Goal: Task Accomplishment & Management: Manage account settings

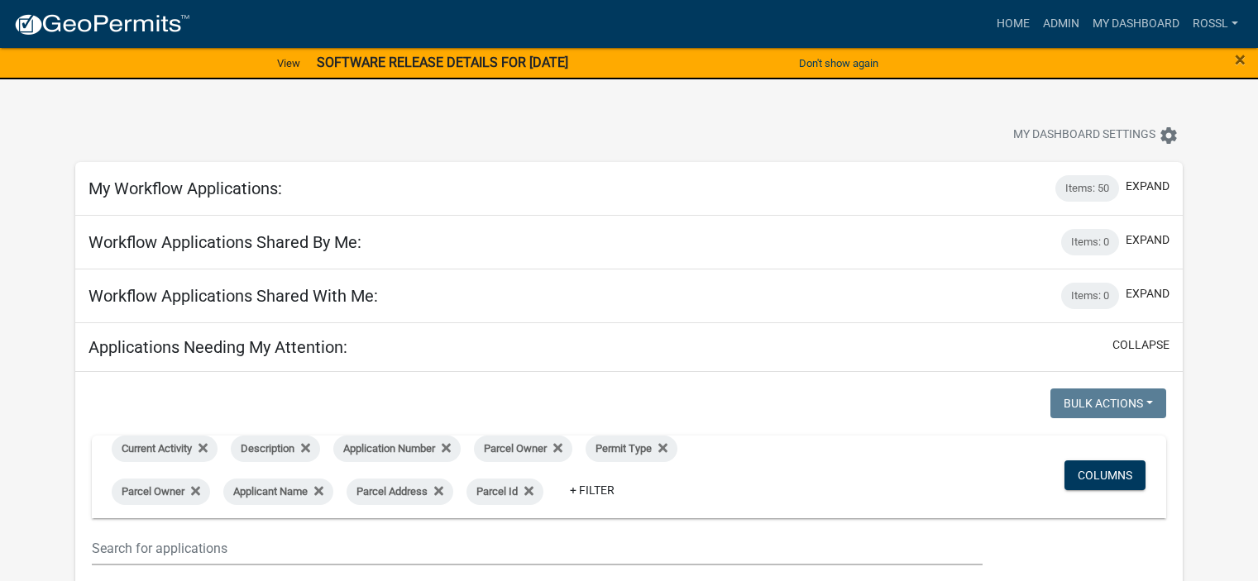
select select "2: 50"
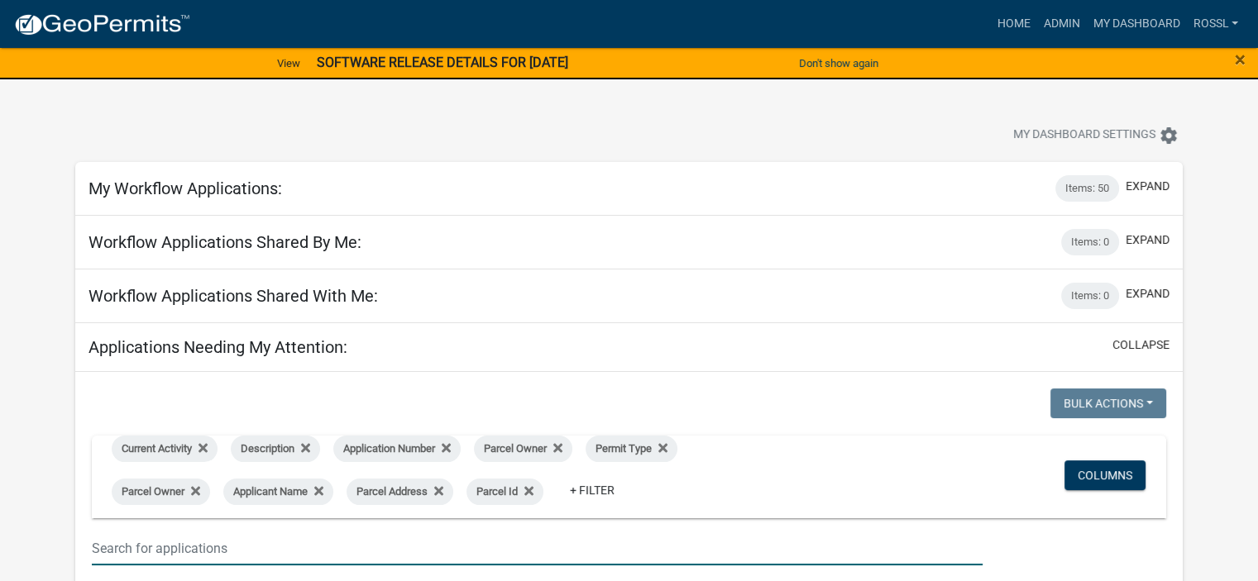
click at [203, 547] on input "text" at bounding box center [537, 549] width 891 height 34
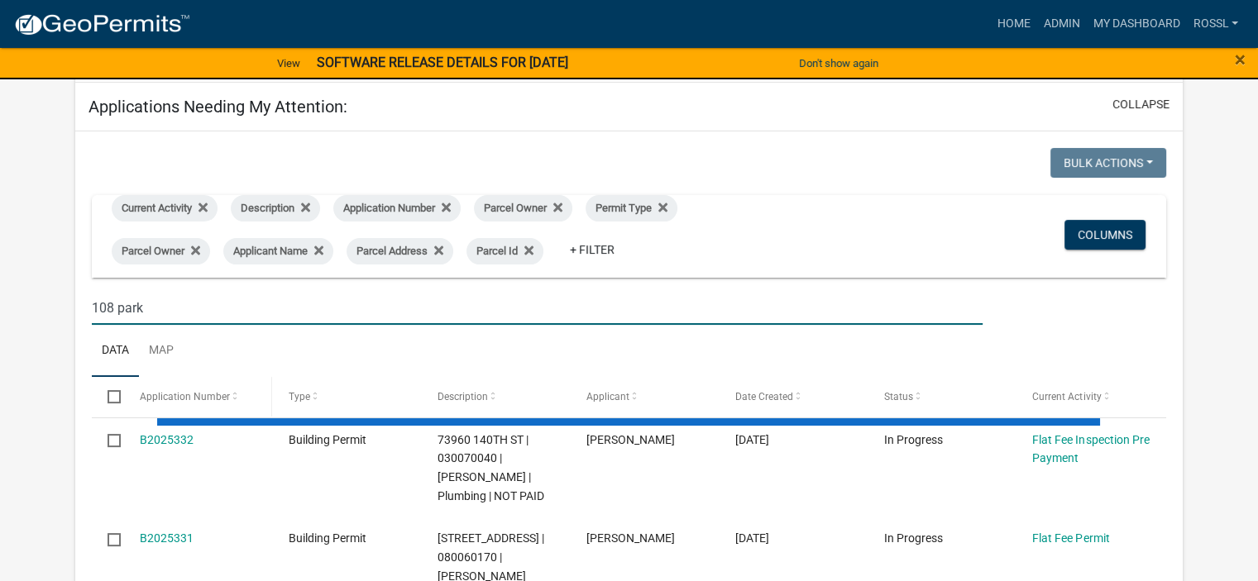
scroll to position [248, 0]
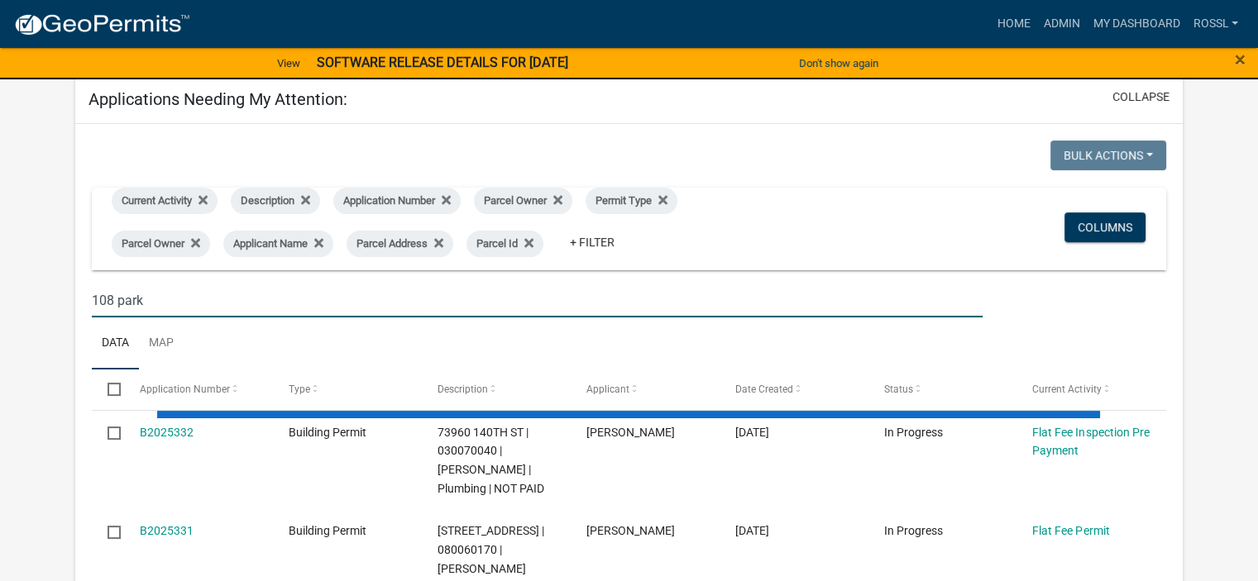
type input "108 park"
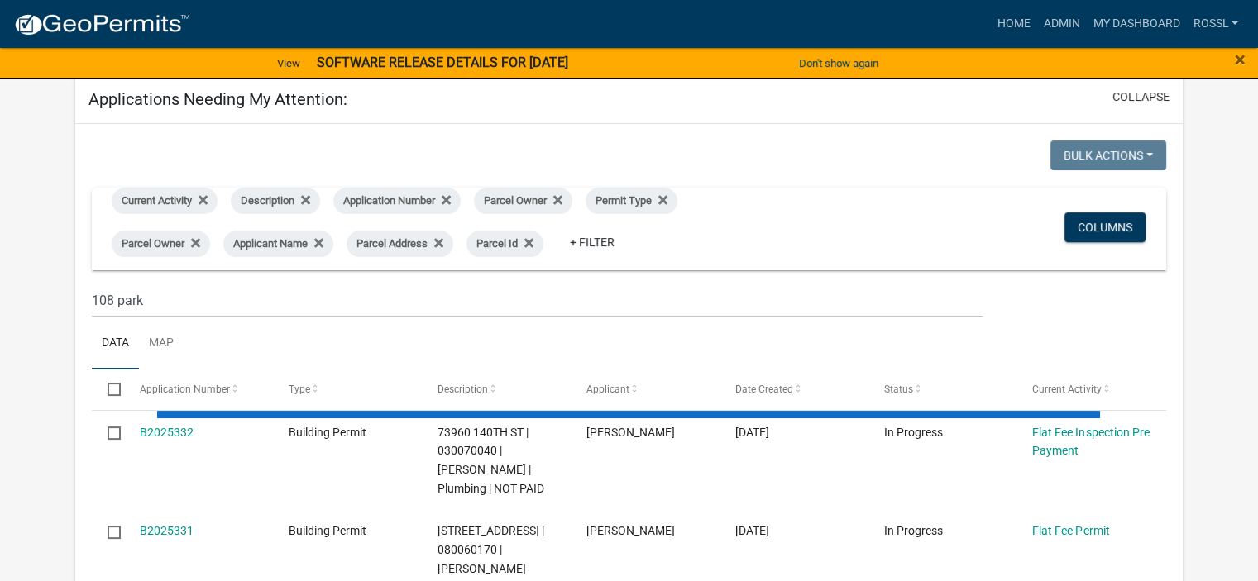
click at [266, 341] on ul "Data Map" at bounding box center [629, 344] width 1074 height 52
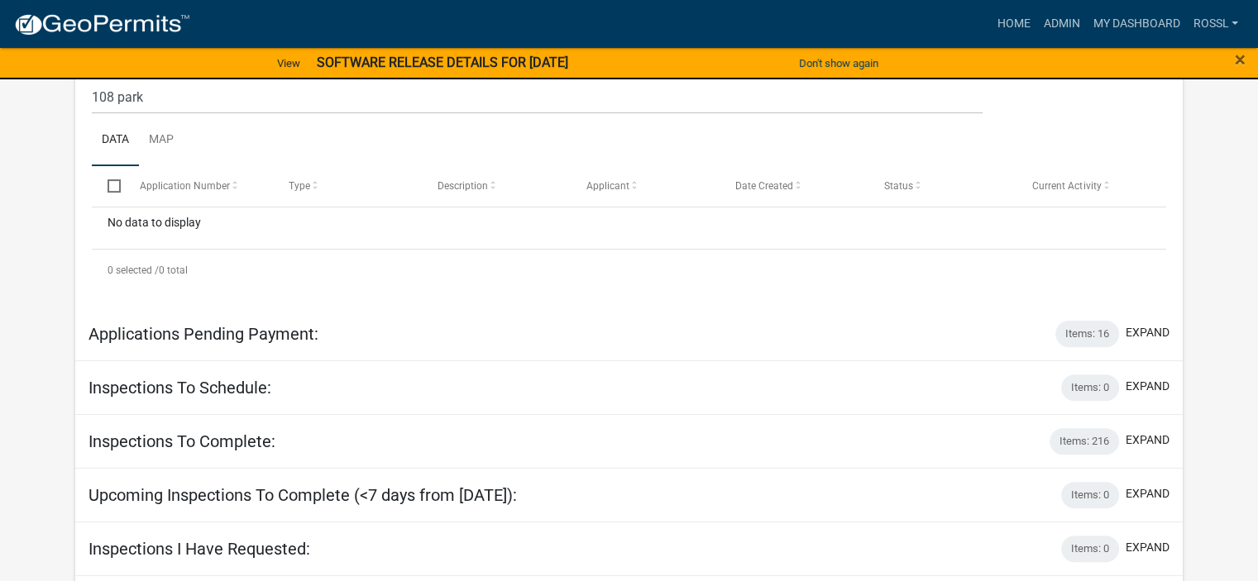
scroll to position [413, 0]
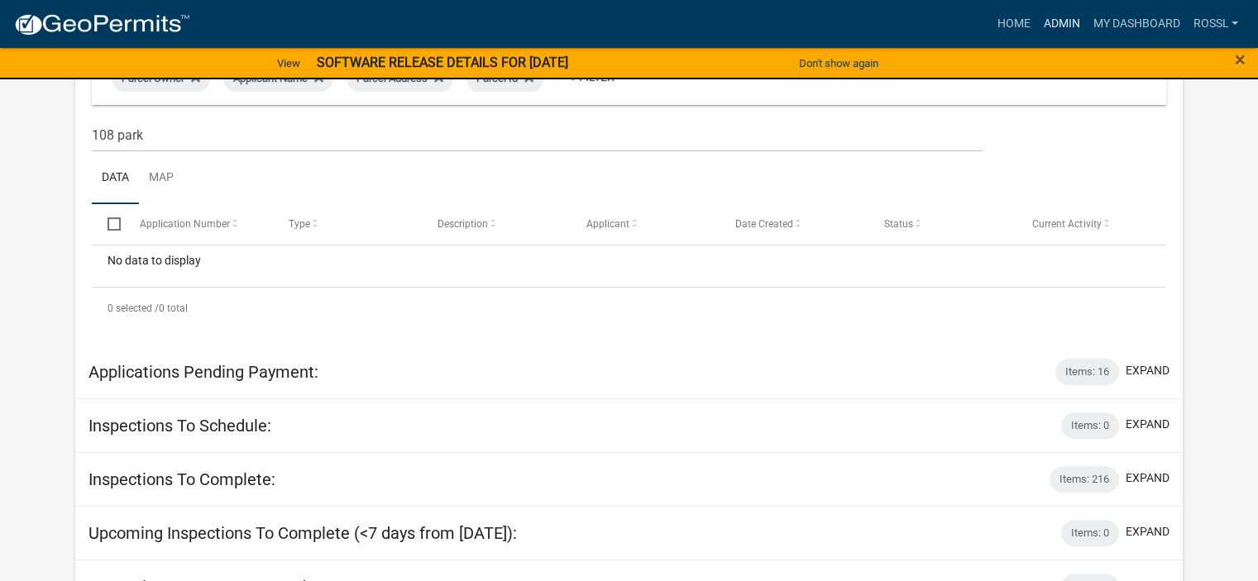
click at [1051, 15] on link "Admin" at bounding box center [1061, 23] width 50 height 31
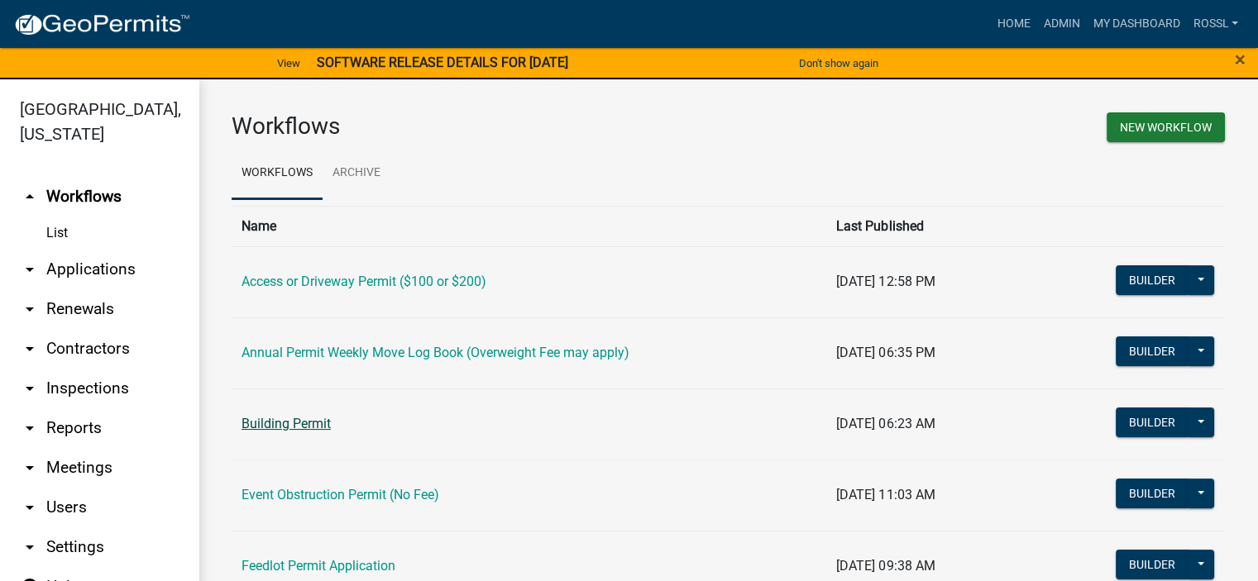
click at [324, 424] on link "Building Permit" at bounding box center [285, 424] width 89 height 16
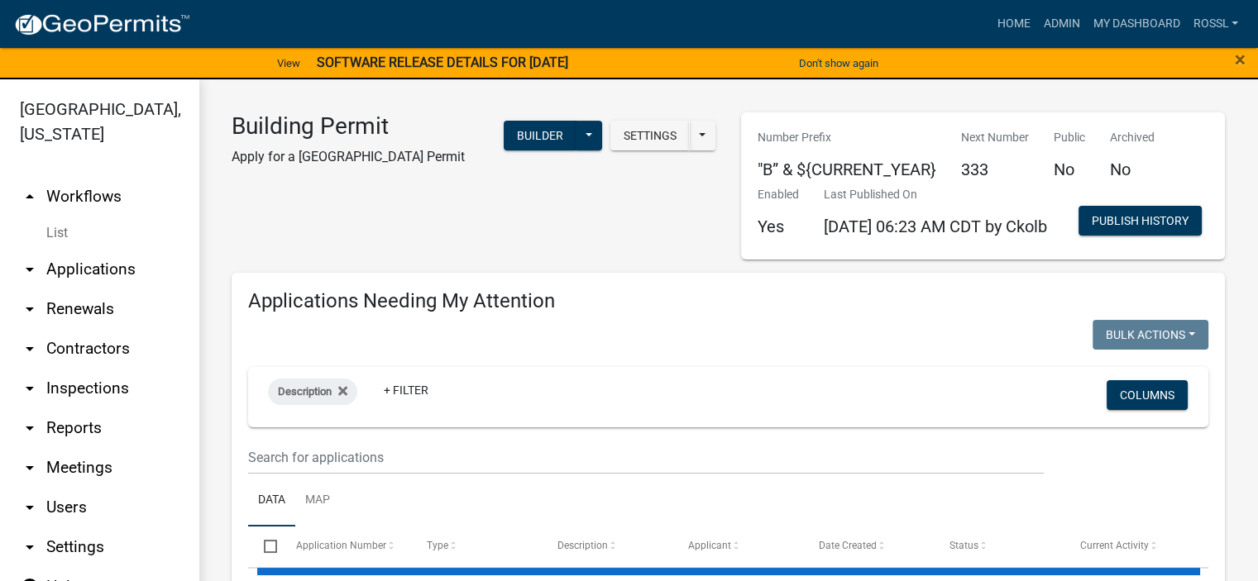
select select "2: 50"
click at [334, 475] on input "text" at bounding box center [646, 458] width 796 height 34
select select "2: 50"
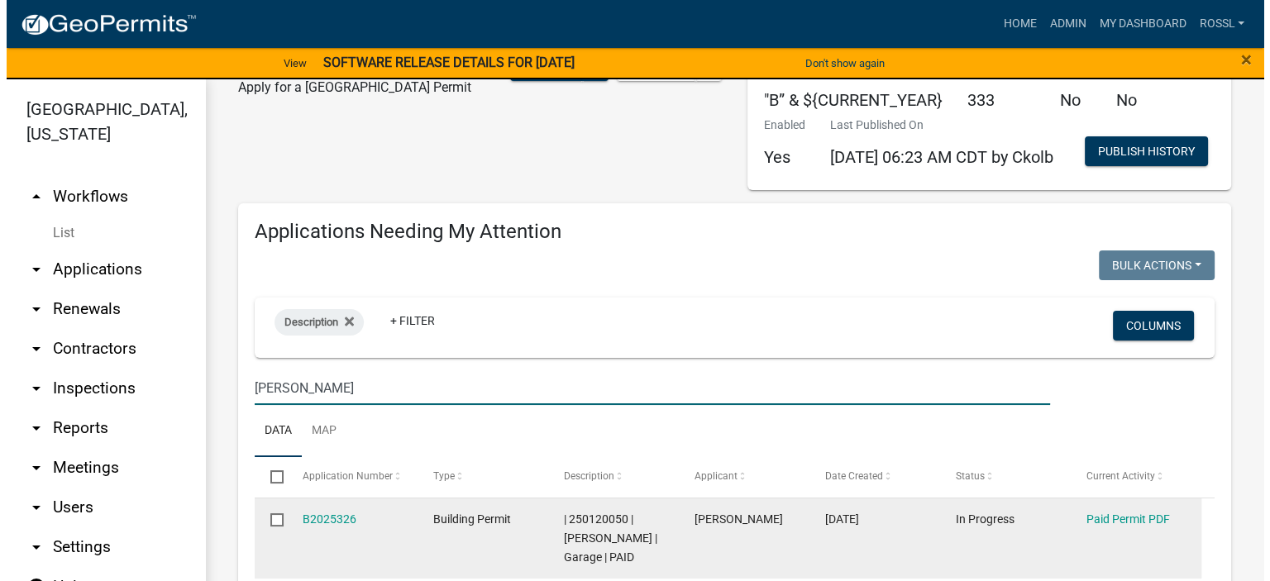
scroll to position [165, 0]
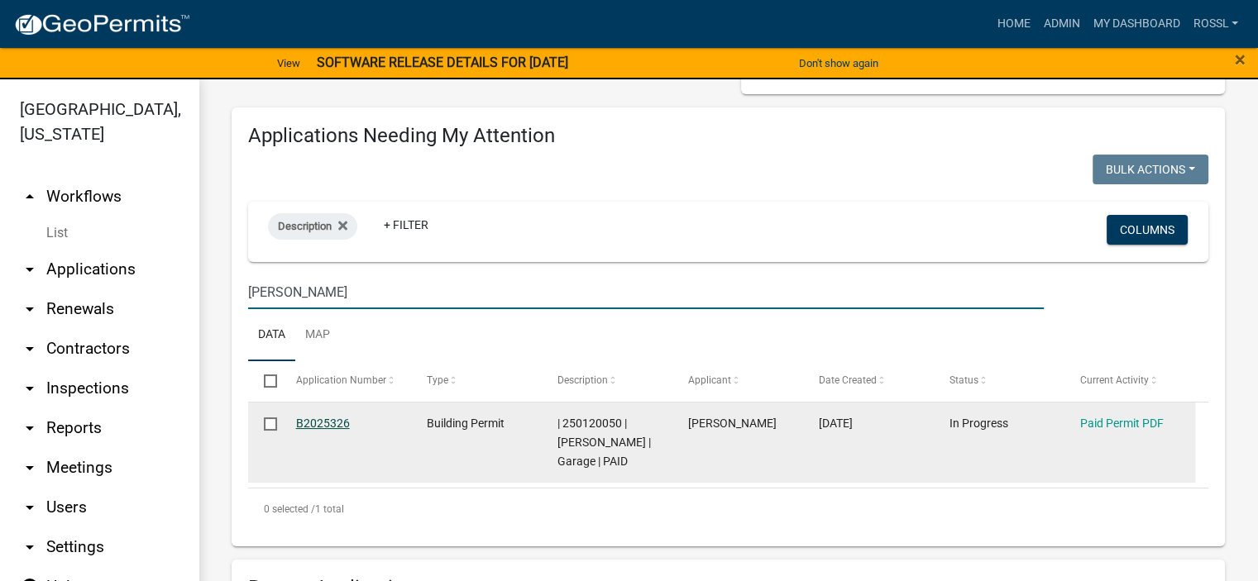
type input "[PERSON_NAME]"
click at [331, 430] on link "B2025326" at bounding box center [323, 423] width 54 height 13
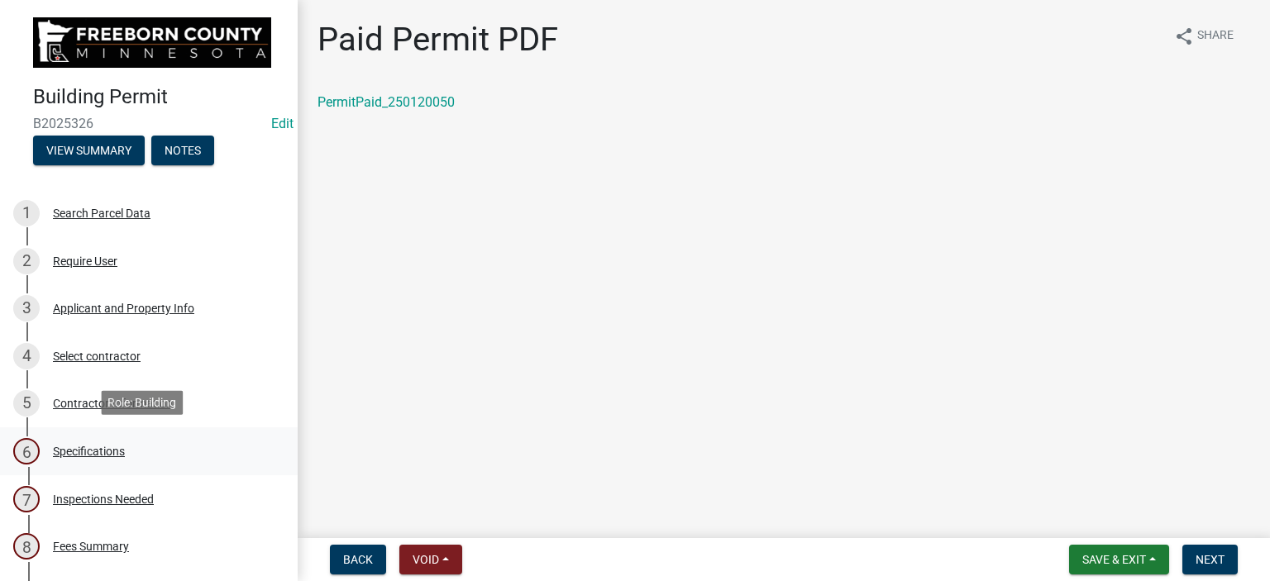
click at [86, 449] on div "Specifications" at bounding box center [89, 452] width 72 height 12
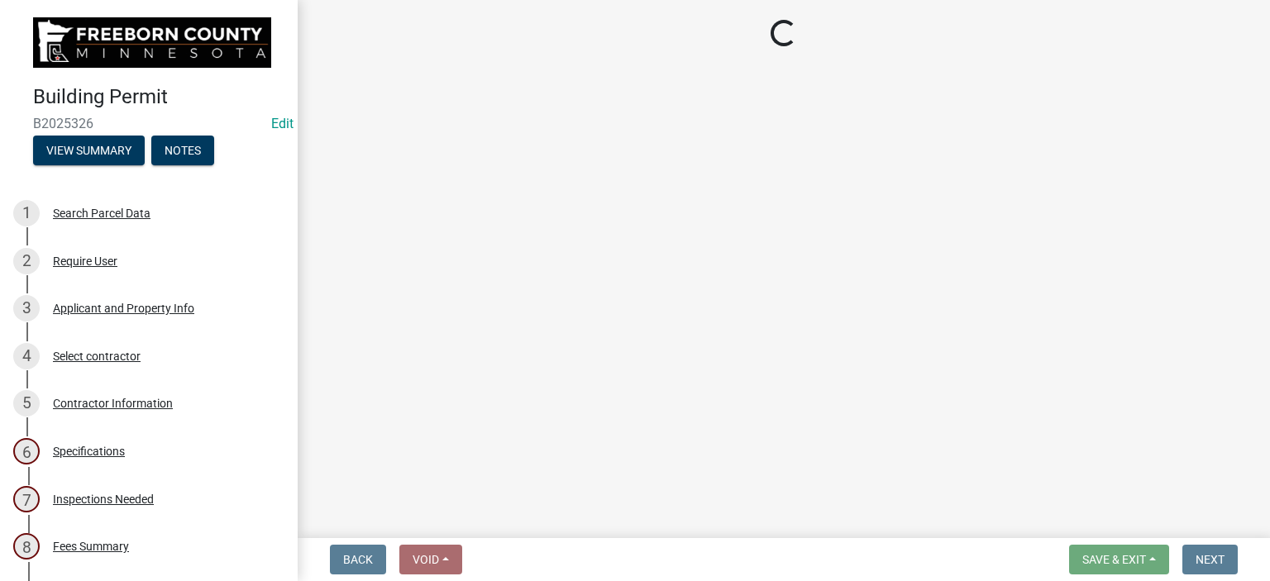
select select "cf5e982a-8fde-449d-bcd8-be8cdfb99374"
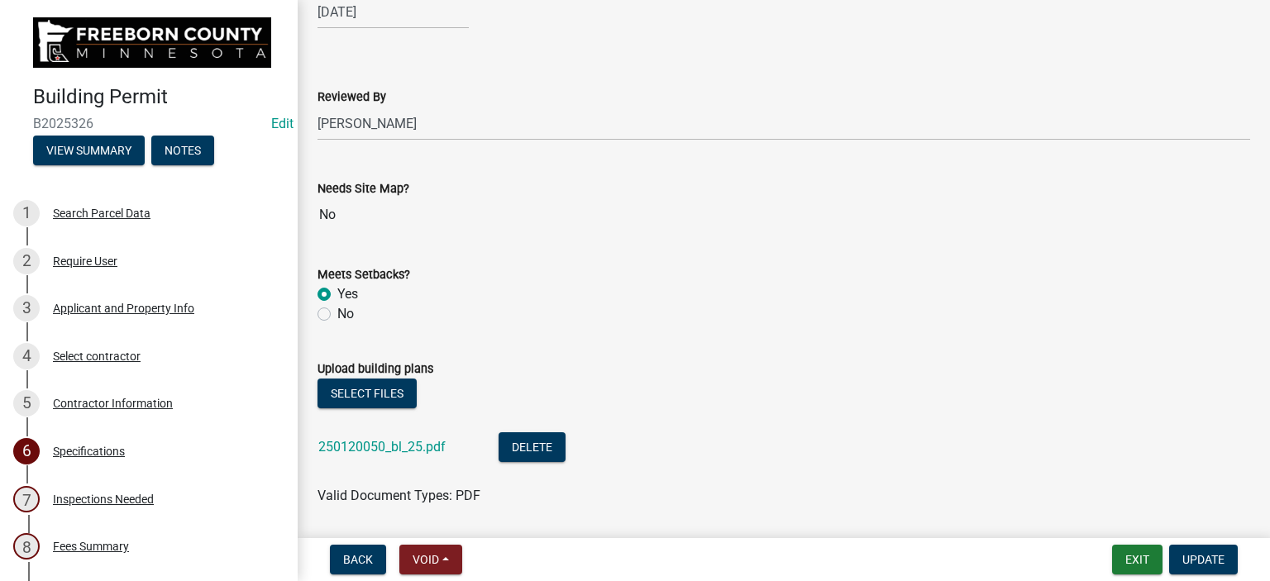
scroll to position [1737, 0]
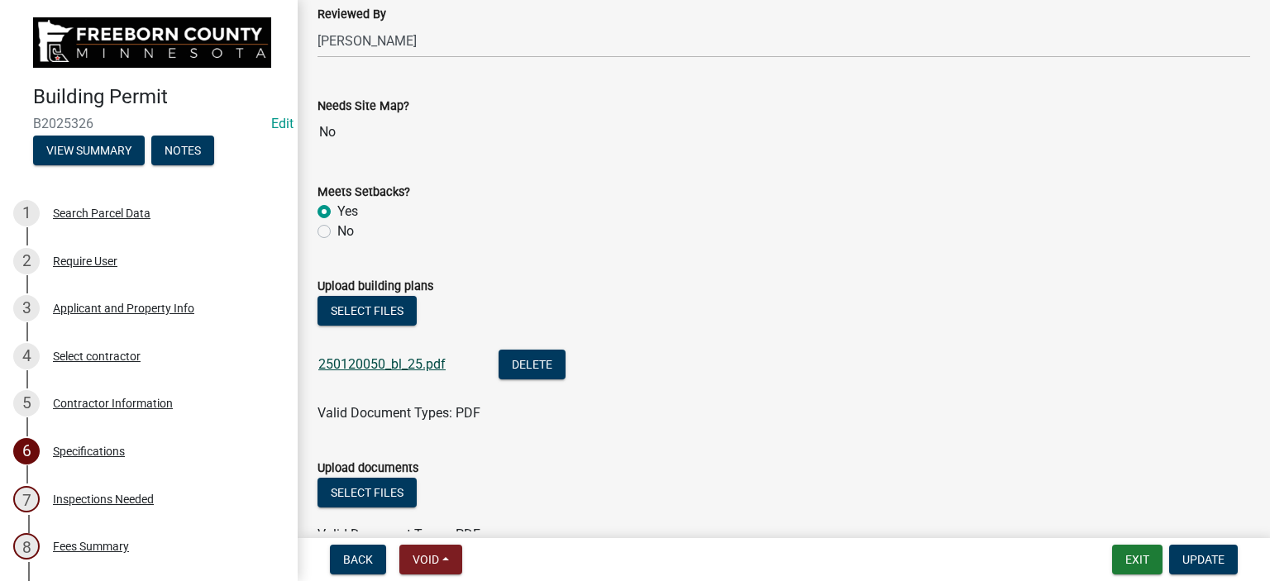
click at [394, 361] on link "250120050_bl_25.pdf" at bounding box center [381, 364] width 127 height 16
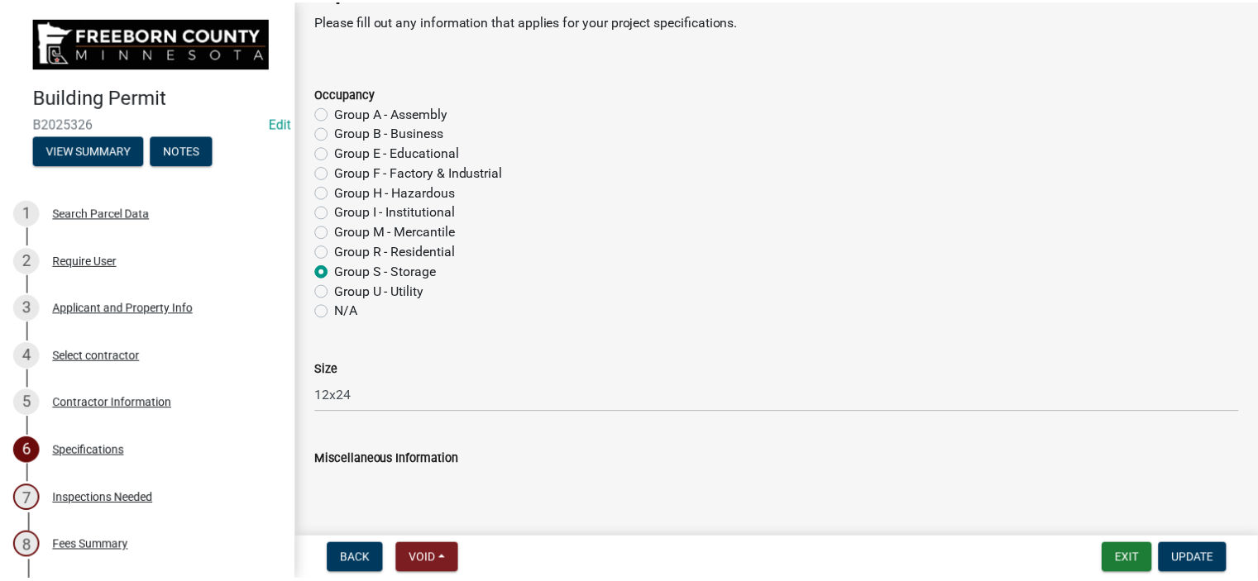
scroll to position [0, 0]
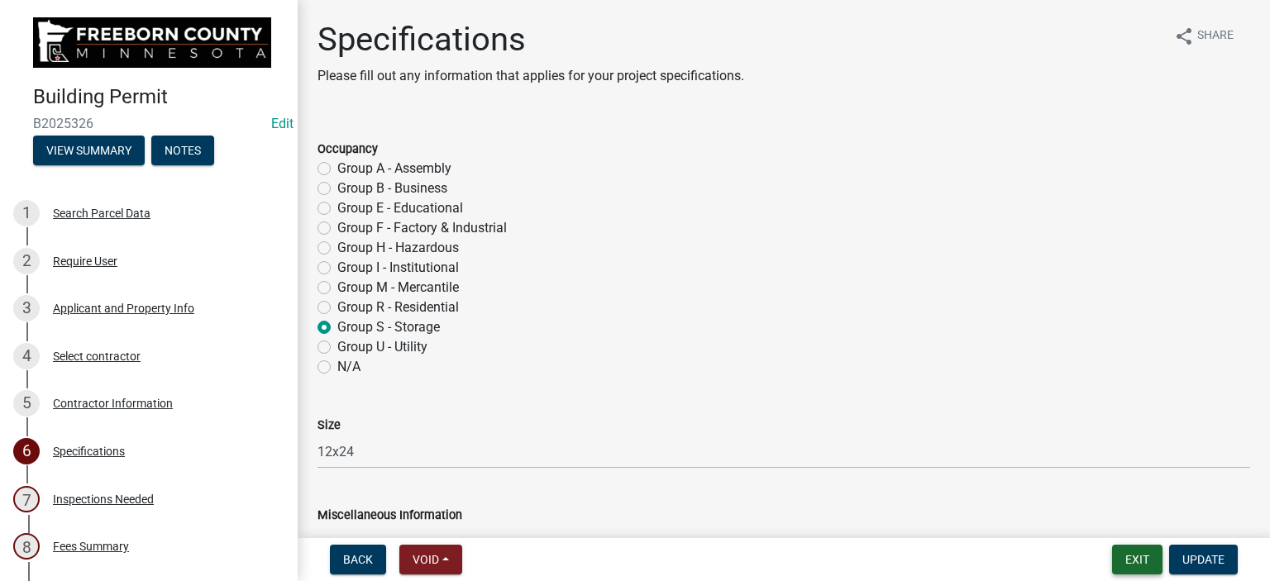
click at [1138, 565] on button "Exit" at bounding box center [1137, 560] width 50 height 30
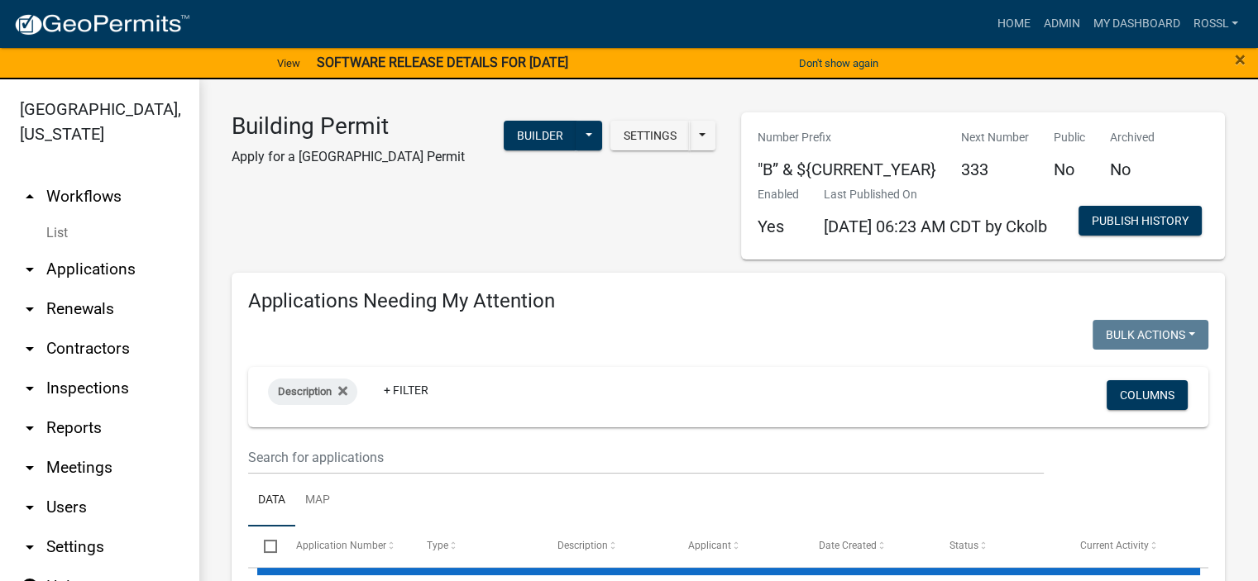
select select "2: 50"
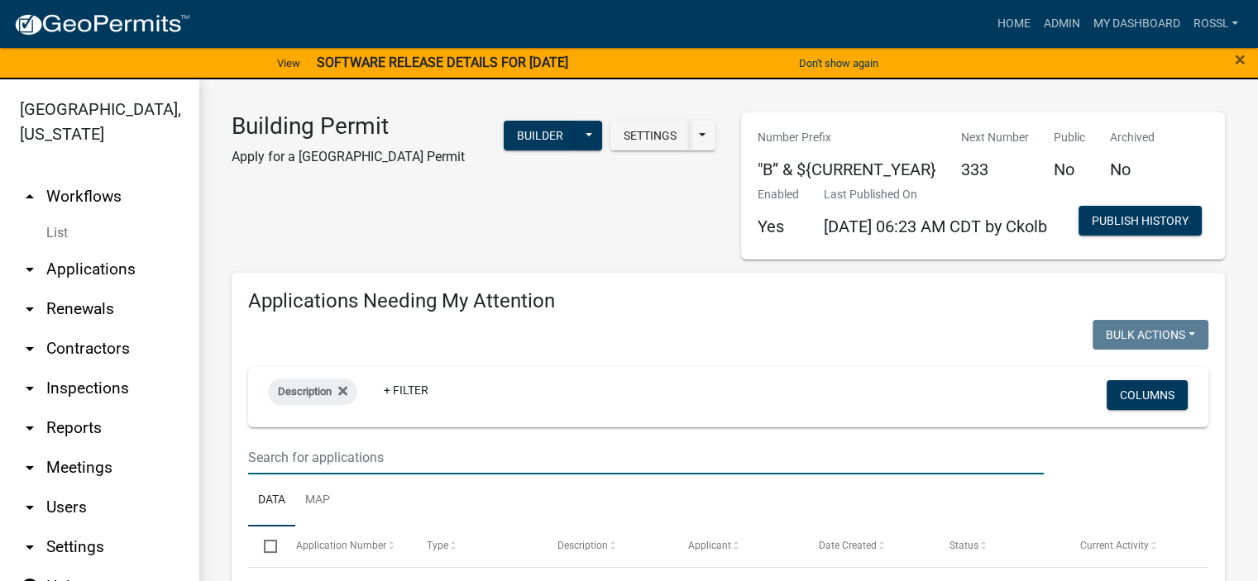
click at [326, 475] on input "text" at bounding box center [646, 458] width 796 height 34
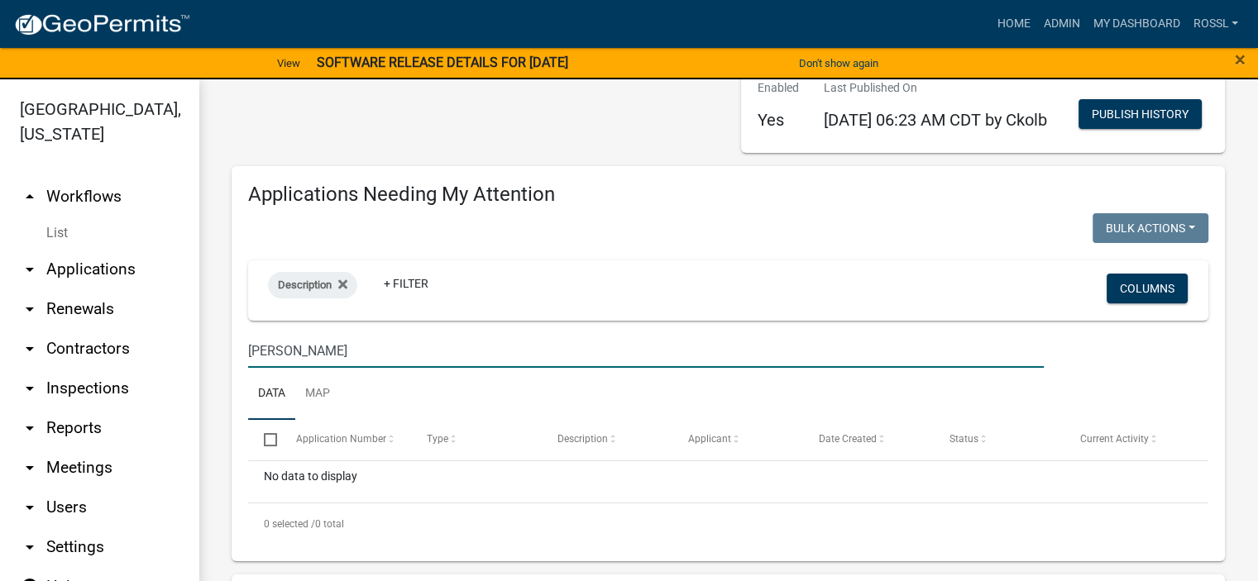
scroll to position [248, 0]
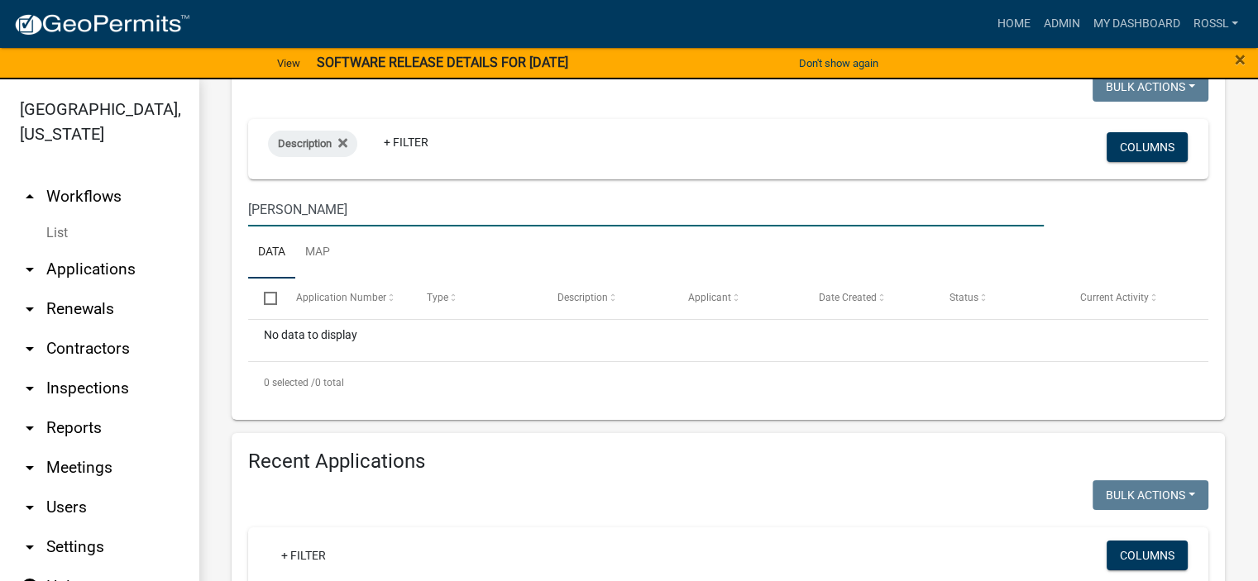
click at [490, 279] on ul "Data Map" at bounding box center [728, 253] width 960 height 52
click at [294, 227] on input "[PERSON_NAME]" at bounding box center [646, 210] width 796 height 34
type input "w"
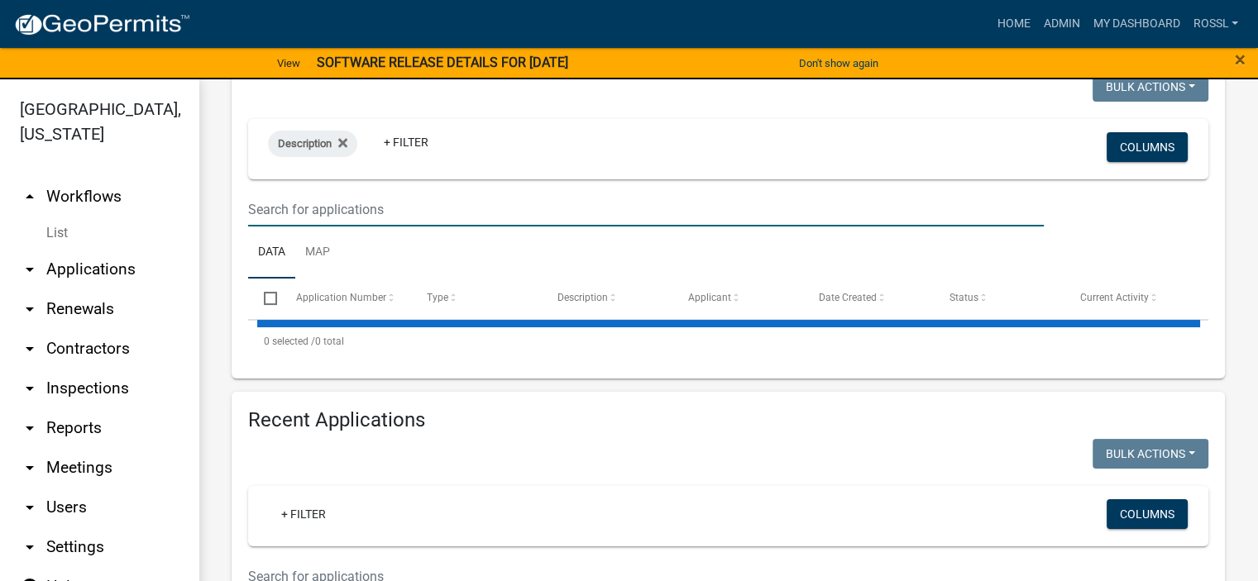
select select "2: 50"
